Goal: Task Accomplishment & Management: Complete application form

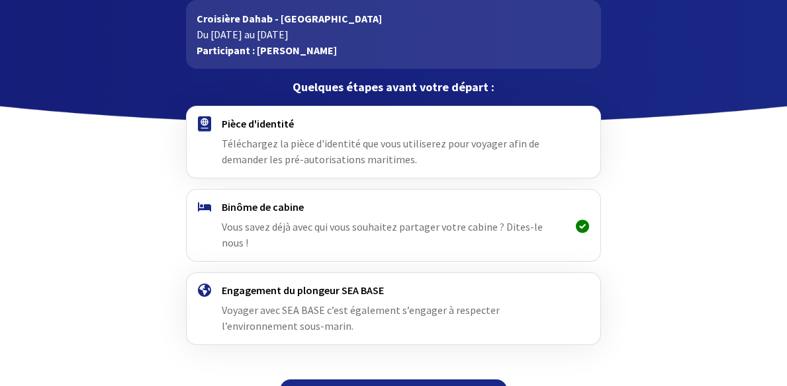
scroll to position [76, 0]
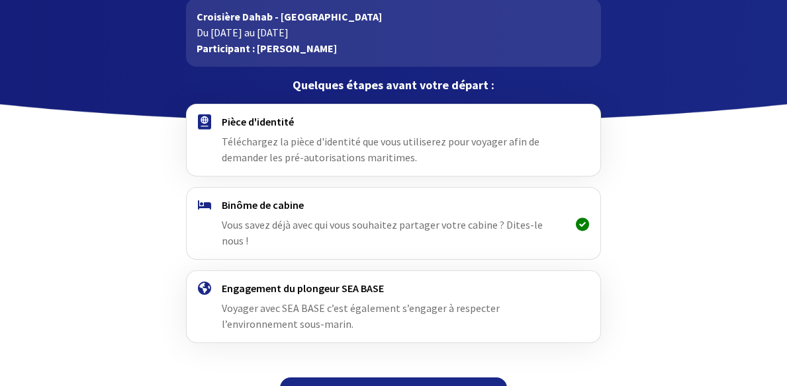
click at [282, 151] on span "Téléchargez la pièce d'identité que vous utiliserez pour voyager afin de demand…" at bounding box center [381, 149] width 318 height 29
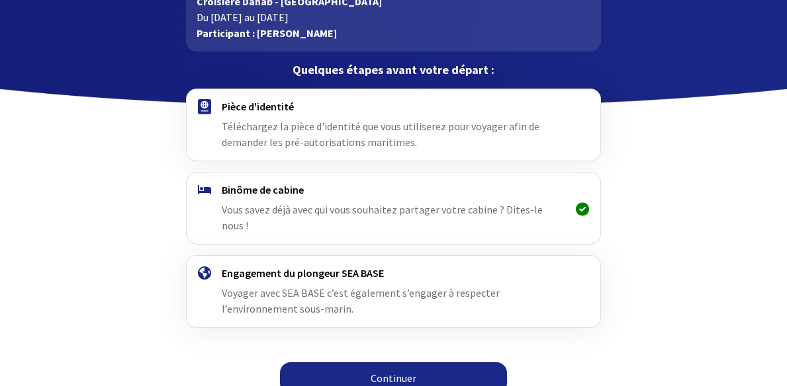
click at [281, 118] on div "Pièce d'identité Téléchargez la pièce d'identité que vous utiliserez pour voyag…" at bounding box center [393, 125] width 343 height 50
click at [351, 363] on link "Continuer" at bounding box center [393, 379] width 227 height 32
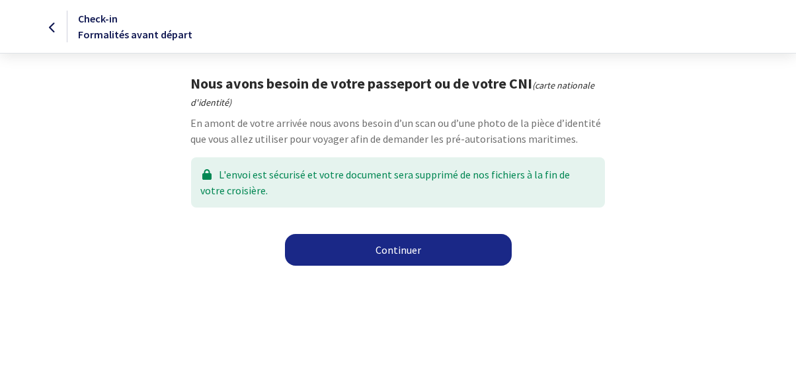
click at [442, 245] on link "Continuer" at bounding box center [398, 250] width 227 height 32
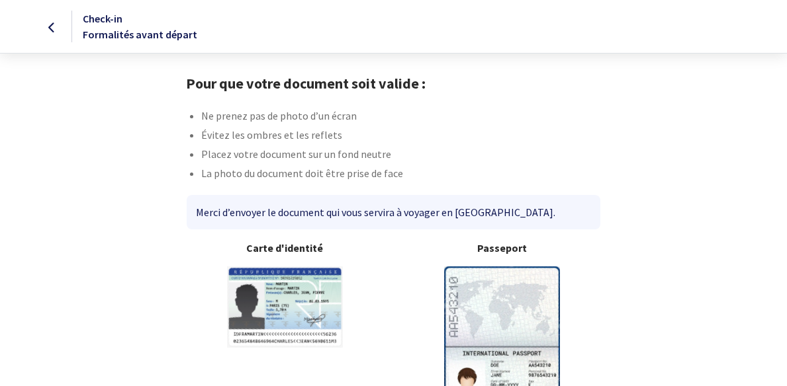
scroll to position [108, 0]
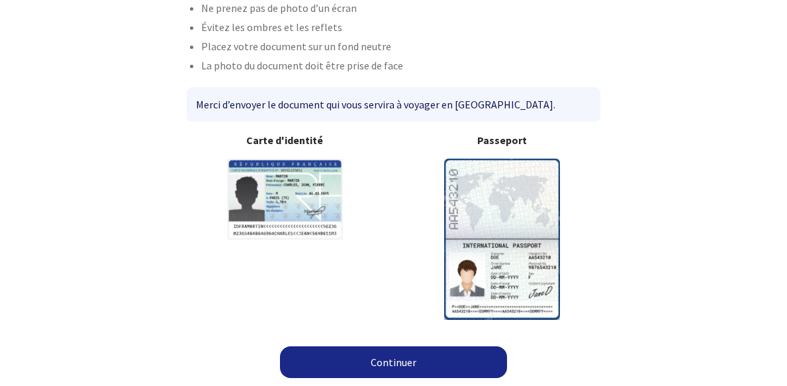
click at [423, 360] on link "Continuer" at bounding box center [393, 363] width 227 height 32
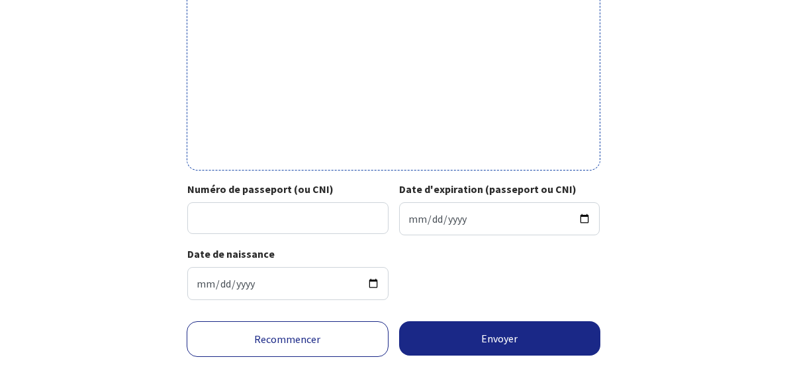
scroll to position [506, 0]
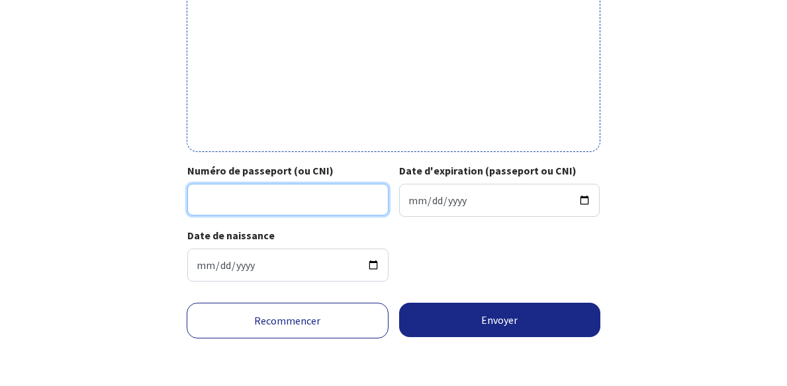
click at [255, 193] on input "Numéro de passeport (ou CNI)" at bounding box center [287, 200] width 201 height 32
type input "25AF69548"
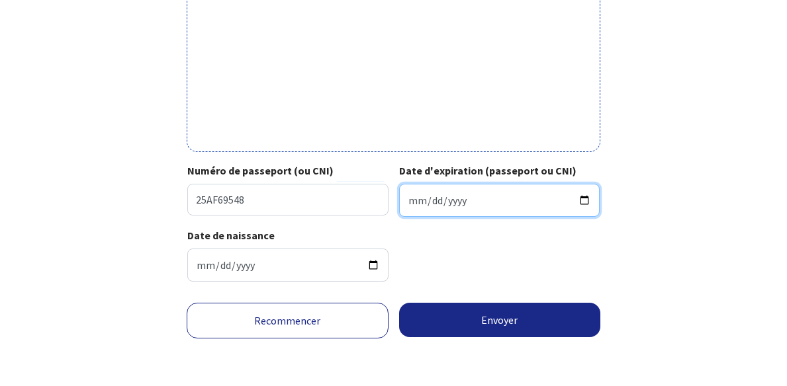
click at [479, 201] on input "Date d'expiration (passeport ou CNI)" at bounding box center [499, 200] width 201 height 33
type input "2035-02-06"
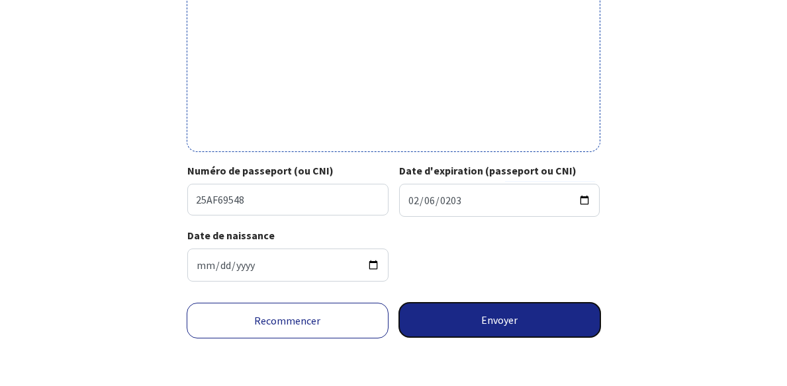
click at [482, 327] on button "Envoyer" at bounding box center [500, 320] width 202 height 34
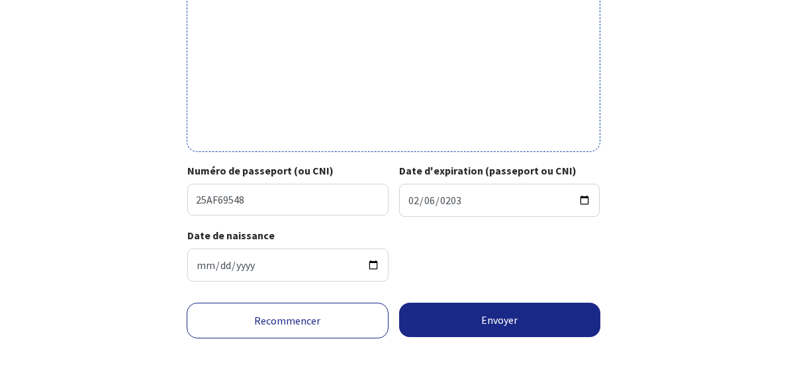
scroll to position [486, 0]
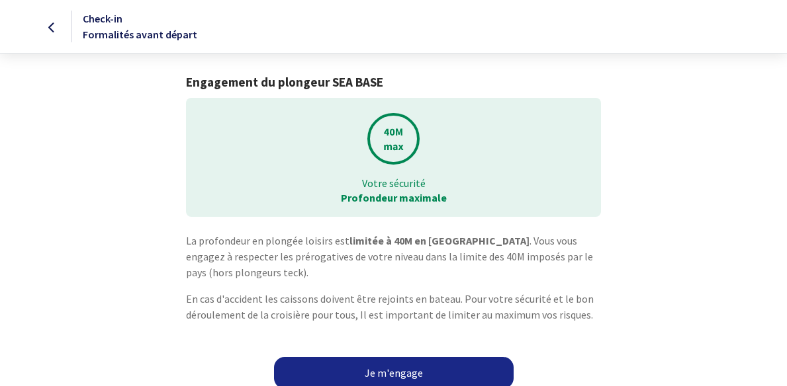
scroll to position [11, 0]
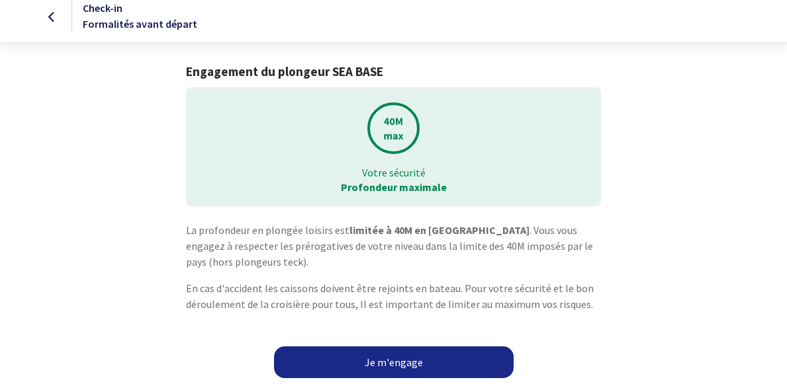
click at [461, 361] on link "Je m'engage" at bounding box center [393, 363] width 239 height 32
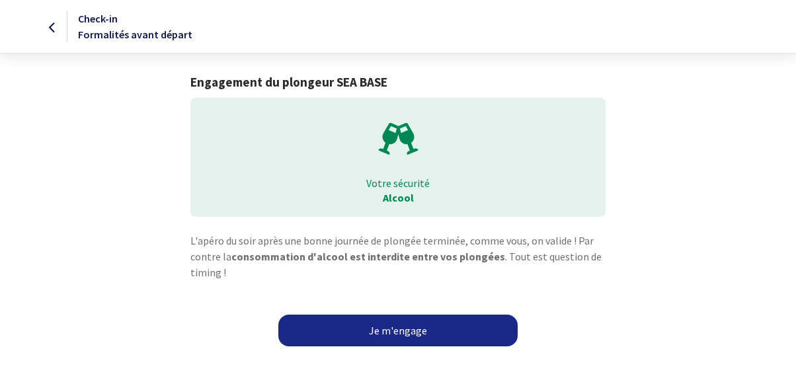
click at [419, 335] on link "Je m'engage" at bounding box center [398, 331] width 239 height 32
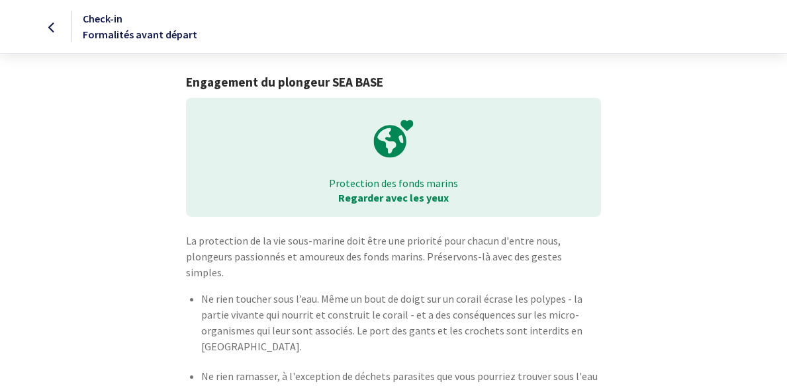
scroll to position [86, 0]
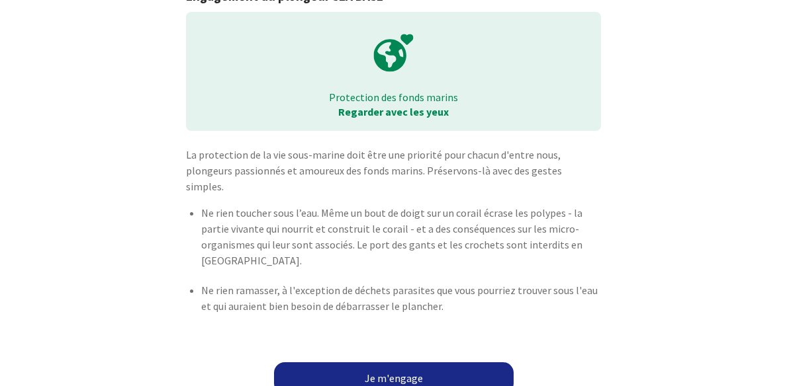
click at [411, 370] on link "Je m'engage" at bounding box center [393, 379] width 239 height 32
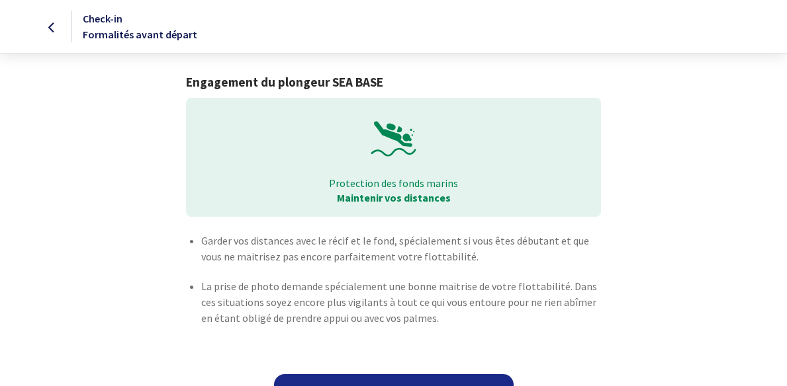
scroll to position [28, 0]
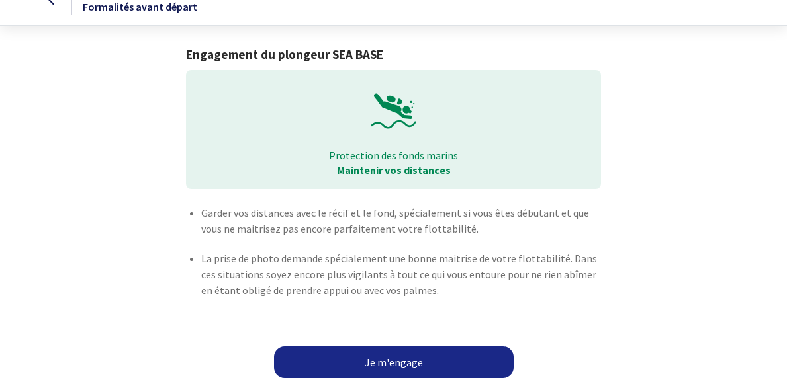
click at [415, 360] on link "Je m'engage" at bounding box center [393, 363] width 239 height 32
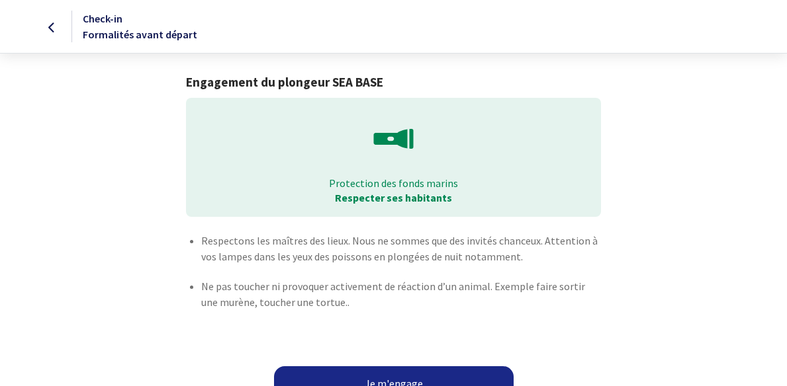
scroll to position [30, 0]
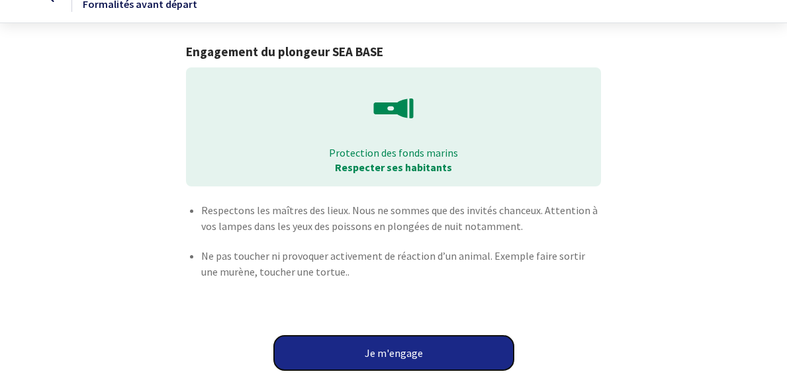
click at [391, 351] on button "Je m'engage" at bounding box center [393, 353] width 239 height 34
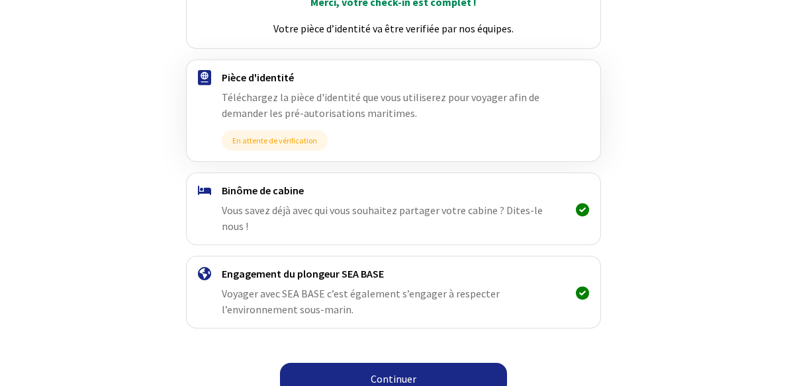
scroll to position [215, 0]
click at [385, 363] on link "Continuer" at bounding box center [393, 379] width 227 height 32
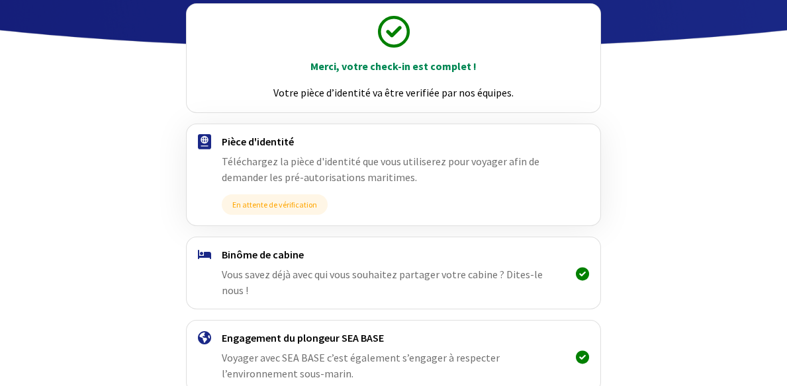
scroll to position [215, 0]
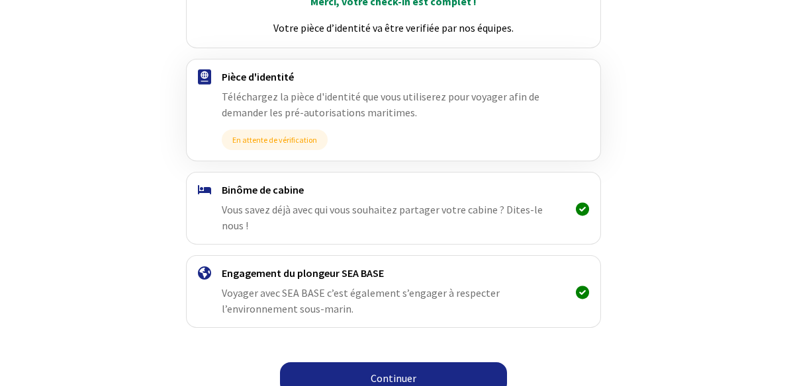
click at [421, 363] on link "Continuer" at bounding box center [393, 379] width 227 height 32
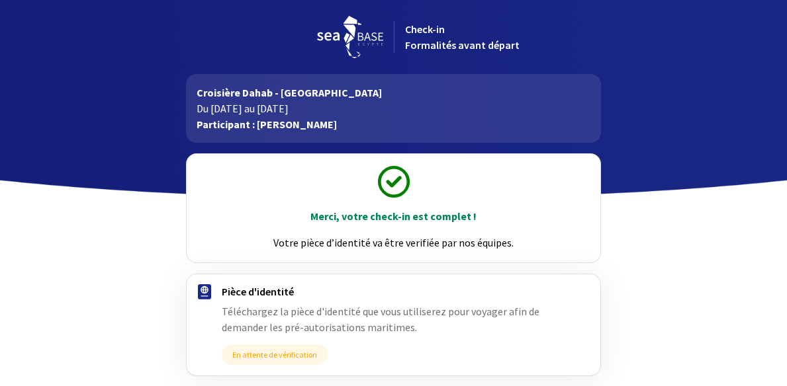
click at [421, 361] on div "Pièce d'identité Téléchargez la pièce d'identité que vous utiliserez pour voyag…" at bounding box center [393, 325] width 343 height 80
